Goal: Complete application form

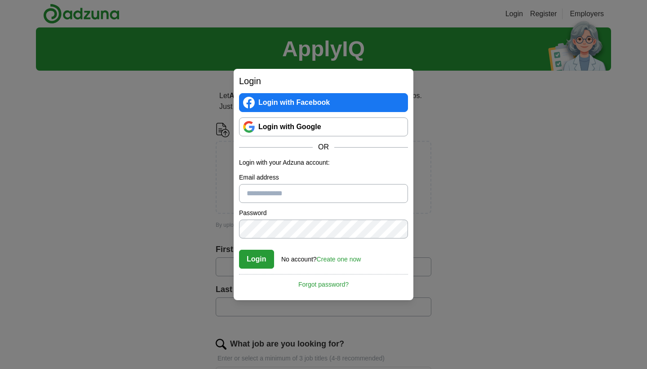
type input "**********"
click at [252, 255] on button "Login" at bounding box center [256, 258] width 35 height 19
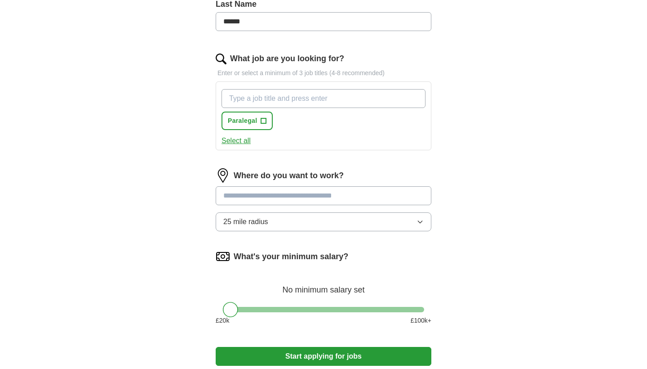
scroll to position [285, 0]
type input "legal assistant"
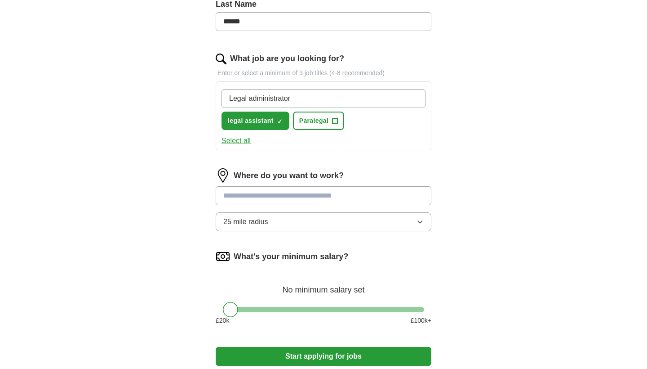
type input "Legal administrator"
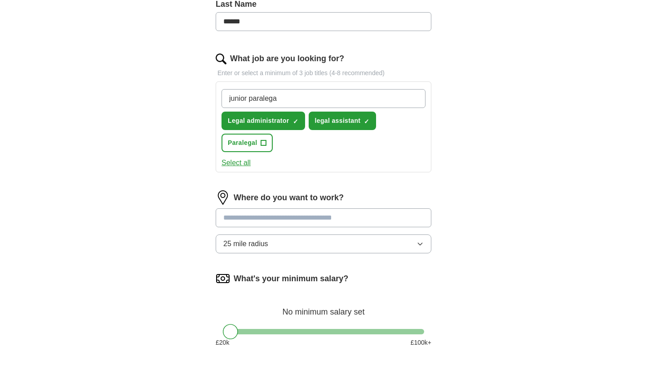
type input "junior paralegal"
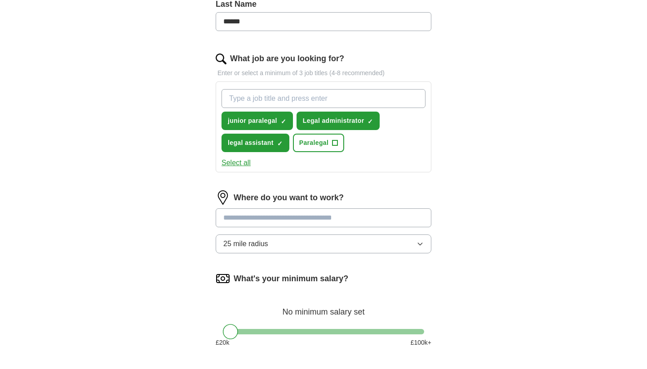
click at [240, 165] on button "Select all" at bounding box center [236, 162] width 29 height 11
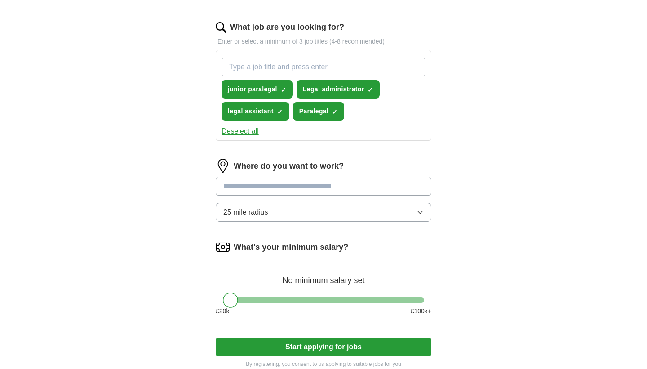
scroll to position [322, 0]
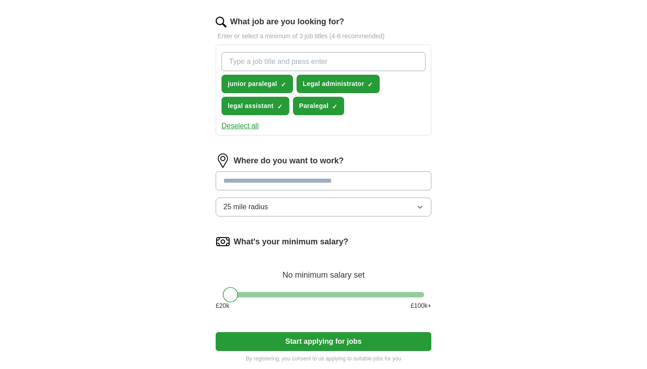
click at [276, 179] on input at bounding box center [324, 180] width 216 height 19
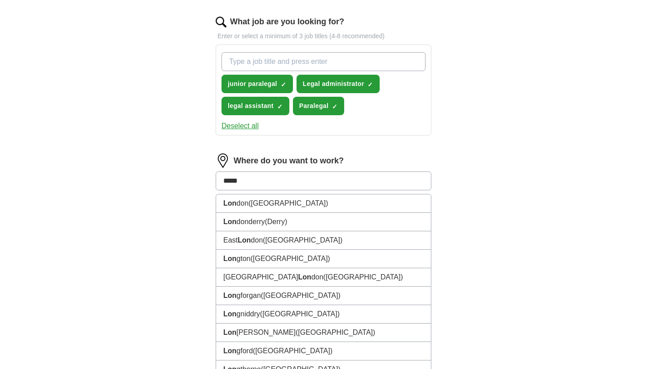
type input "******"
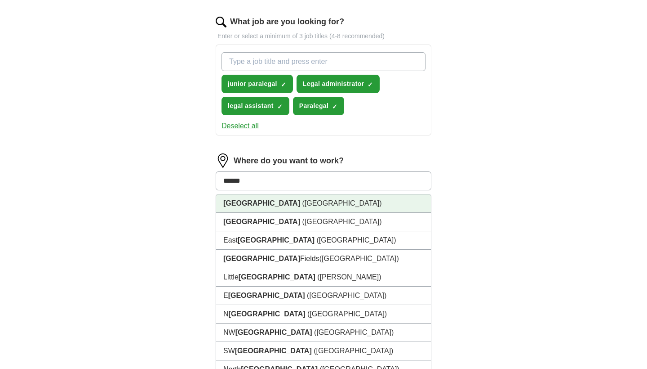
click at [268, 205] on li "London (UK)" at bounding box center [323, 203] width 215 height 18
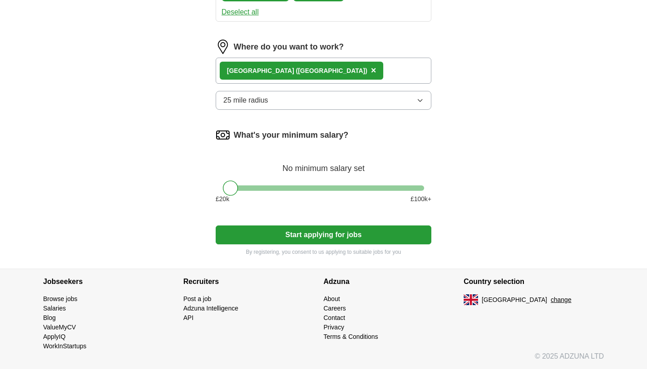
scroll to position [436, 0]
drag, startPoint x: 232, startPoint y: 188, endPoint x: 257, endPoint y: 196, distance: 25.4
click at [257, 196] on div "What's your minimum salary? At least £ 30k per year £ 20 k £ 100 k+" at bounding box center [324, 169] width 216 height 83
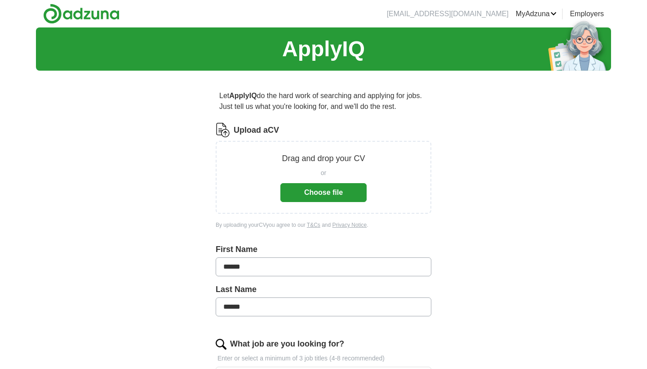
scroll to position [0, 0]
click at [329, 193] on button "Choose file" at bounding box center [323, 192] width 86 height 19
click at [316, 194] on button "Choose file" at bounding box center [323, 192] width 86 height 19
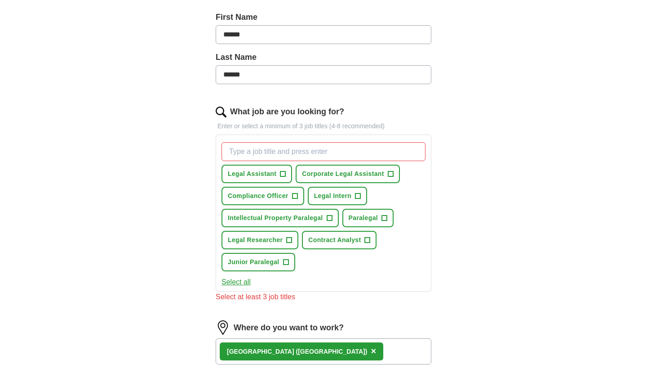
scroll to position [198, 0]
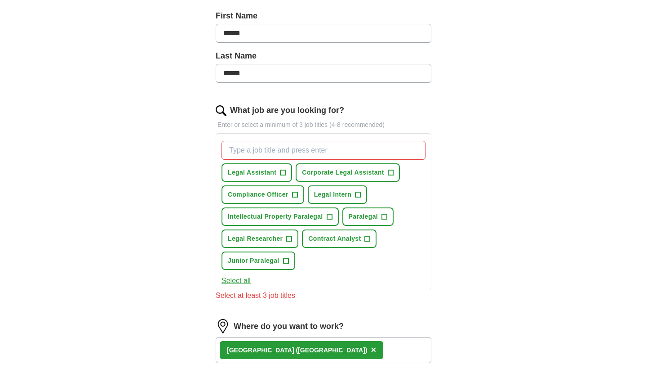
click at [236, 281] on button "Select all" at bounding box center [236, 280] width 29 height 11
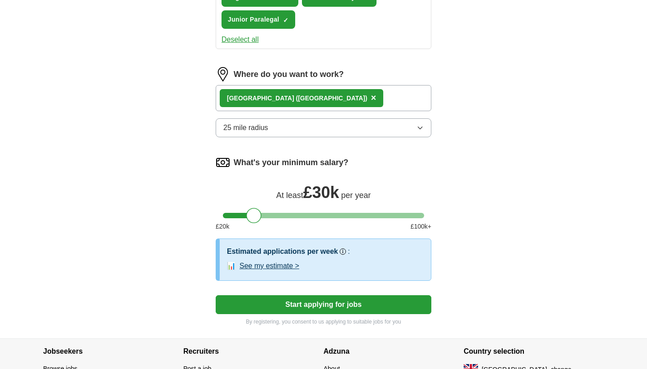
scroll to position [445, 0]
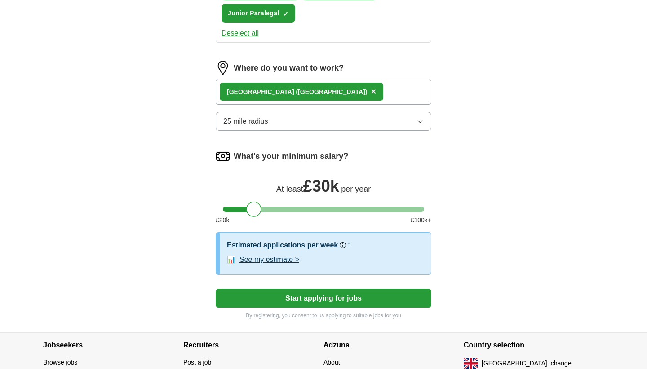
click at [291, 258] on button "See my estimate >" at bounding box center [270, 259] width 60 height 11
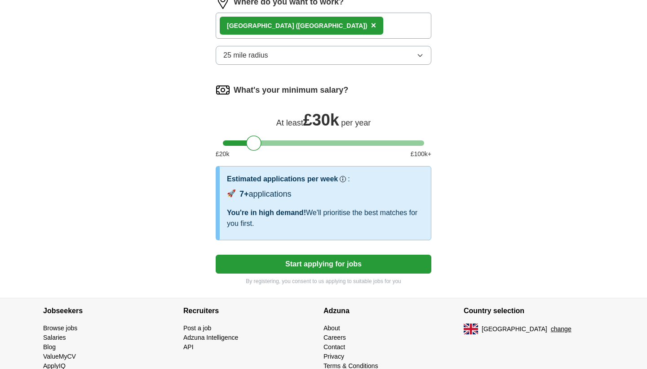
scroll to position [519, 0]
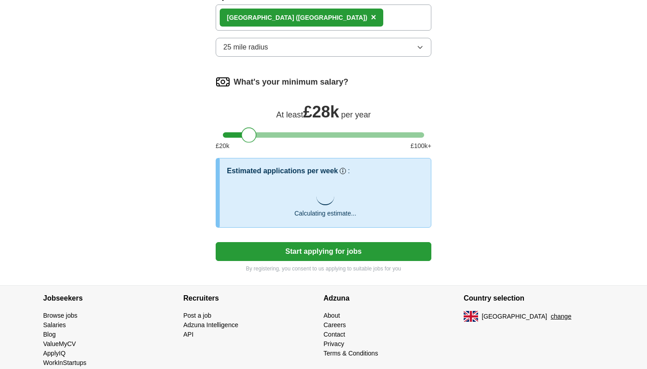
drag, startPoint x: 254, startPoint y: 136, endPoint x: 249, endPoint y: 136, distance: 5.4
click at [249, 136] on div at bounding box center [248, 134] width 15 height 15
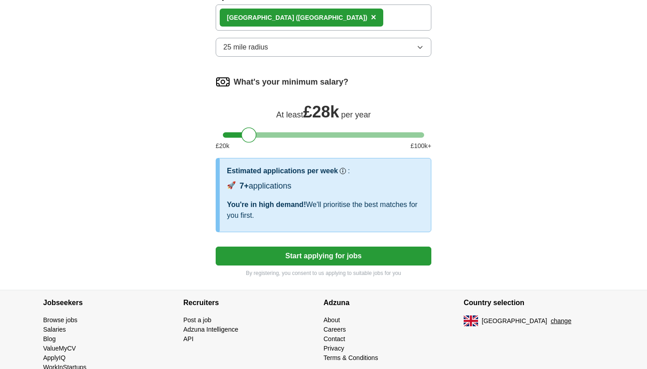
click at [322, 256] on button "Start applying for jobs" at bounding box center [324, 255] width 216 height 19
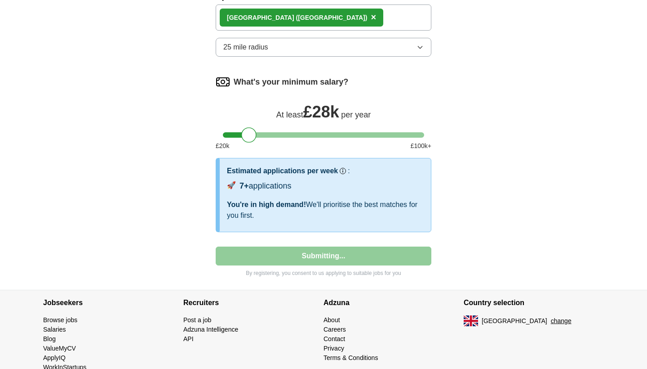
select select "**"
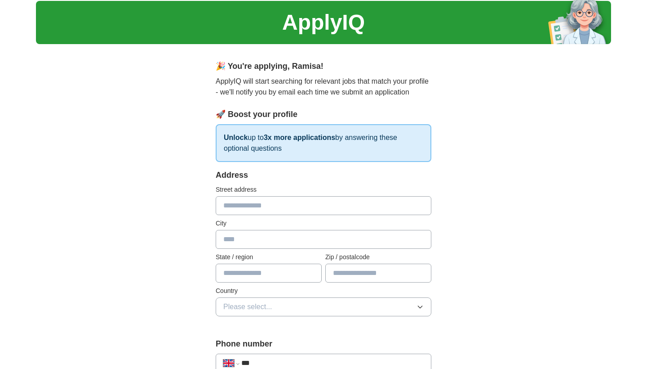
scroll to position [32, 0]
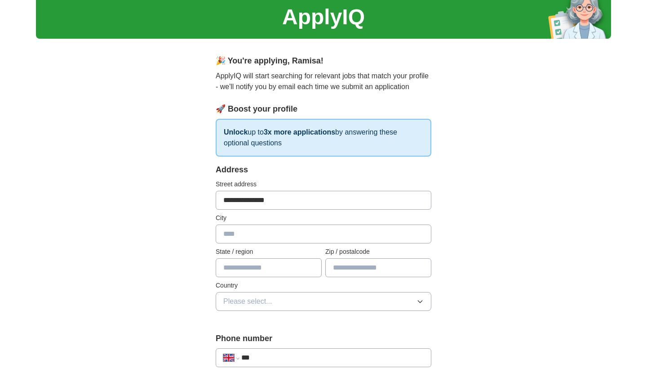
type input "**********"
type input "******"
click at [349, 271] on input "******" at bounding box center [378, 267] width 106 height 19
click at [348, 268] on input "******" at bounding box center [378, 267] width 106 height 19
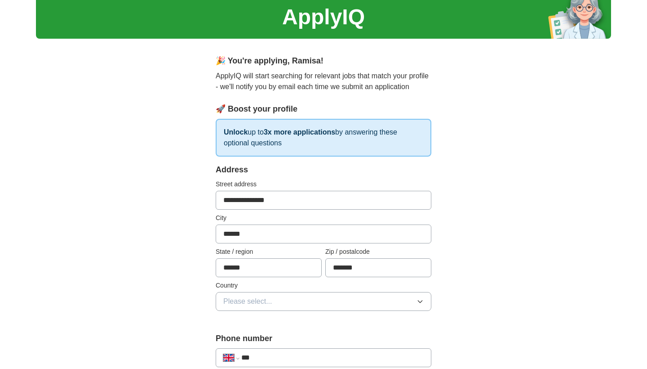
type input "*******"
click at [292, 303] on button "Please select..." at bounding box center [324, 301] width 216 height 19
click at [274, 321] on span "[GEOGRAPHIC_DATA]" at bounding box center [260, 321] width 75 height 11
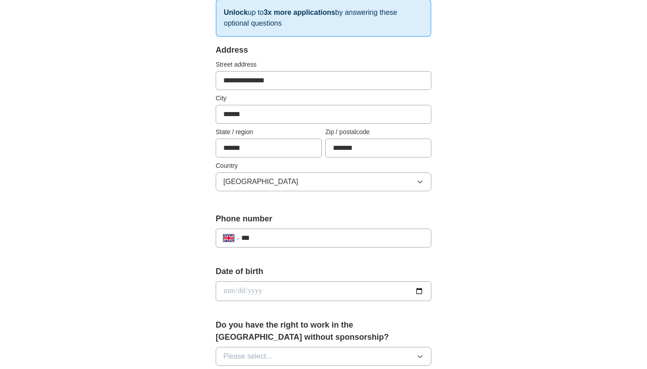
scroll to position [152, 0]
type input "**********"
click at [242, 289] on input "date" at bounding box center [324, 290] width 216 height 20
click at [325, 257] on form "**********" at bounding box center [324, 358] width 216 height 629
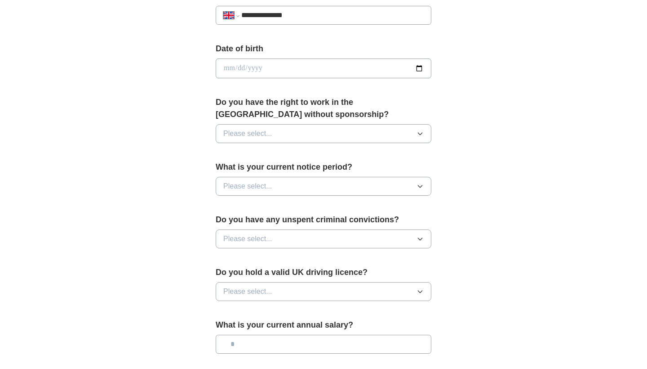
scroll to position [376, 0]
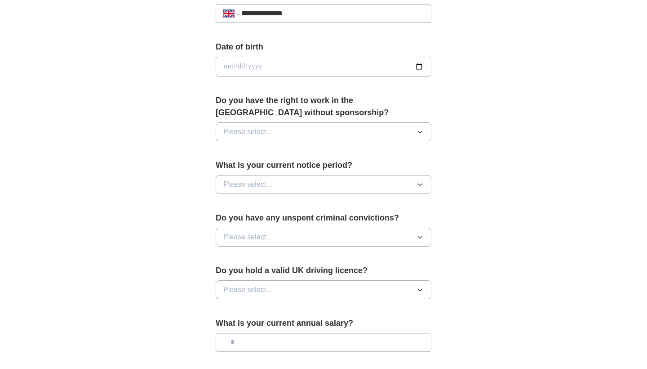
click at [310, 125] on button "Please select..." at bounding box center [324, 131] width 216 height 19
click at [282, 168] on div "No" at bounding box center [323, 170] width 200 height 11
click at [279, 180] on button "Please select..." at bounding box center [324, 184] width 216 height 19
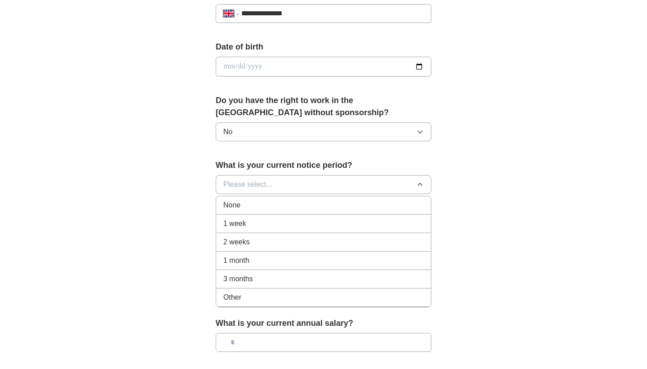
click at [259, 240] on div "2 weeks" at bounding box center [323, 241] width 200 height 11
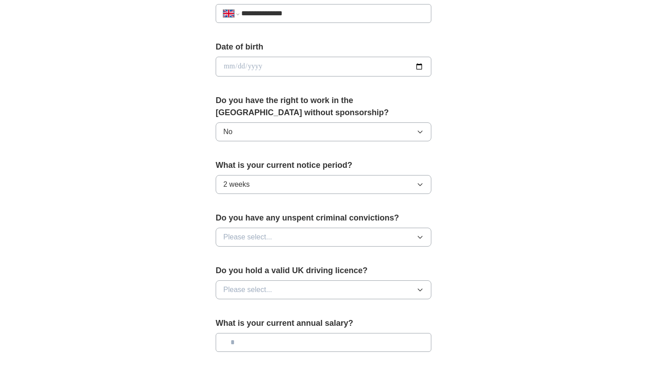
click at [280, 238] on button "Please select..." at bounding box center [324, 236] width 216 height 19
click at [266, 276] on div "No" at bounding box center [323, 276] width 200 height 11
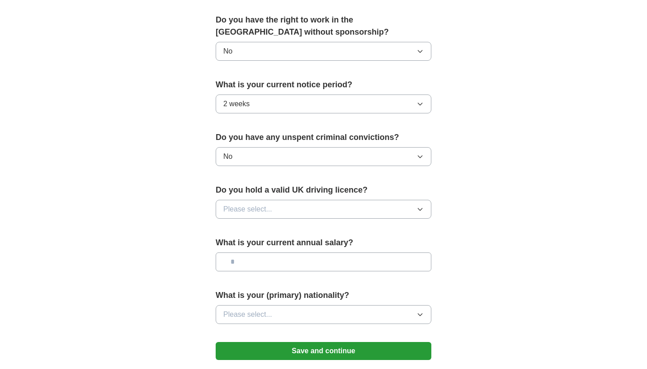
scroll to position [466, 0]
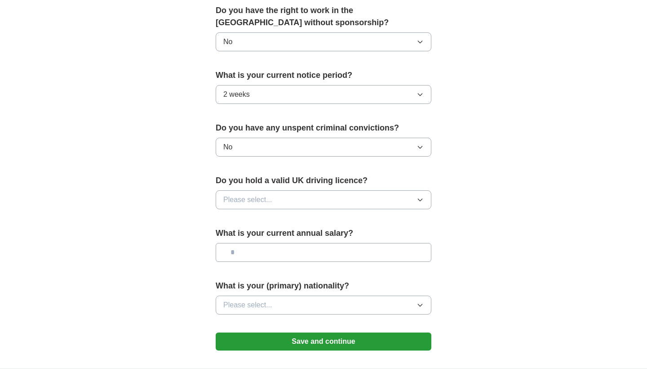
click at [267, 200] on span "Please select..." at bounding box center [247, 199] width 49 height 11
click at [262, 240] on div "No" at bounding box center [323, 238] width 200 height 11
click at [267, 250] on input "text" at bounding box center [324, 252] width 216 height 19
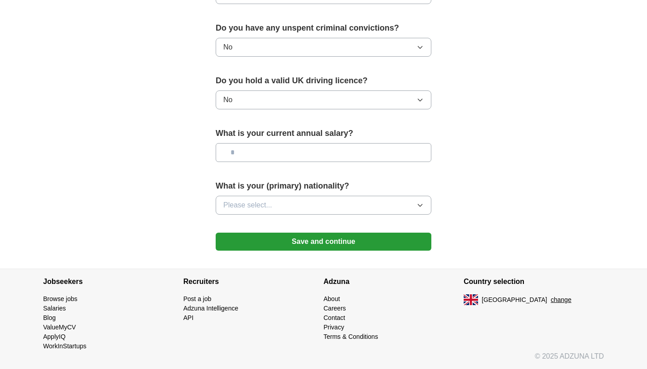
scroll to position [566, 0]
click at [260, 196] on button "Please select..." at bounding box center [324, 205] width 216 height 19
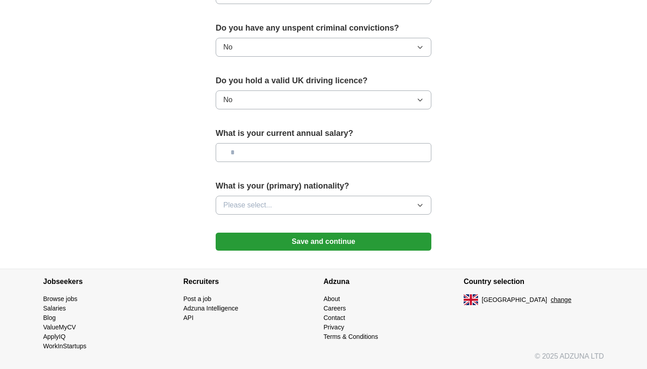
click at [259, 241] on button "Save and continue" at bounding box center [324, 241] width 216 height 18
